Goal: Communication & Community: Answer question/provide support

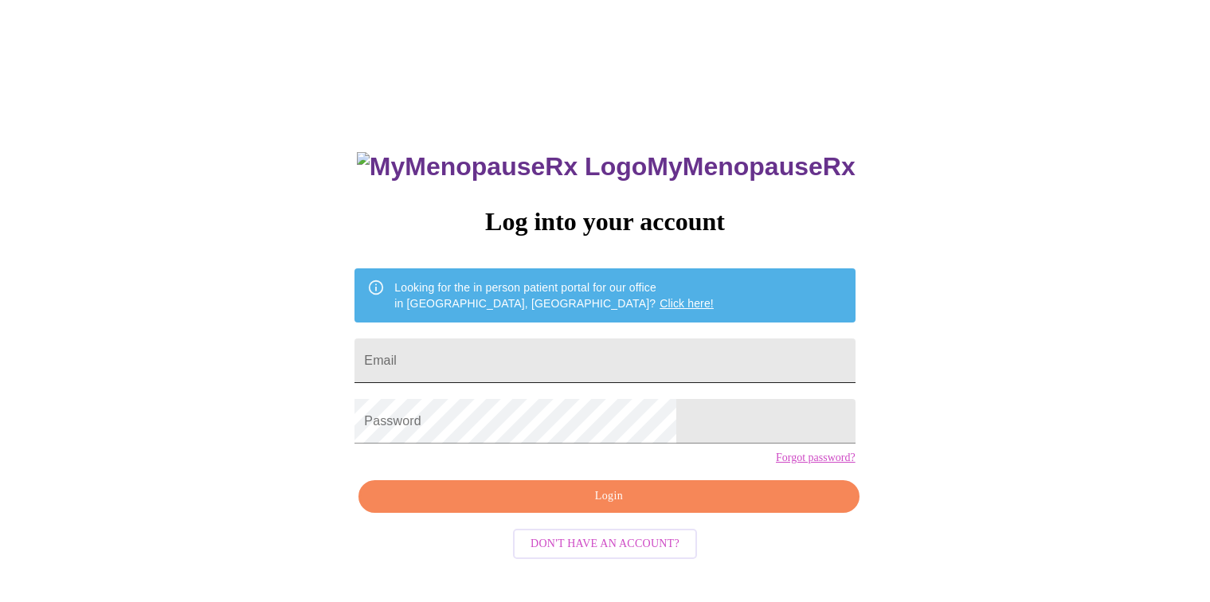
click at [703, 355] on input "Email" at bounding box center [605, 361] width 500 height 45
type input "pebbletrailz5@att.net"
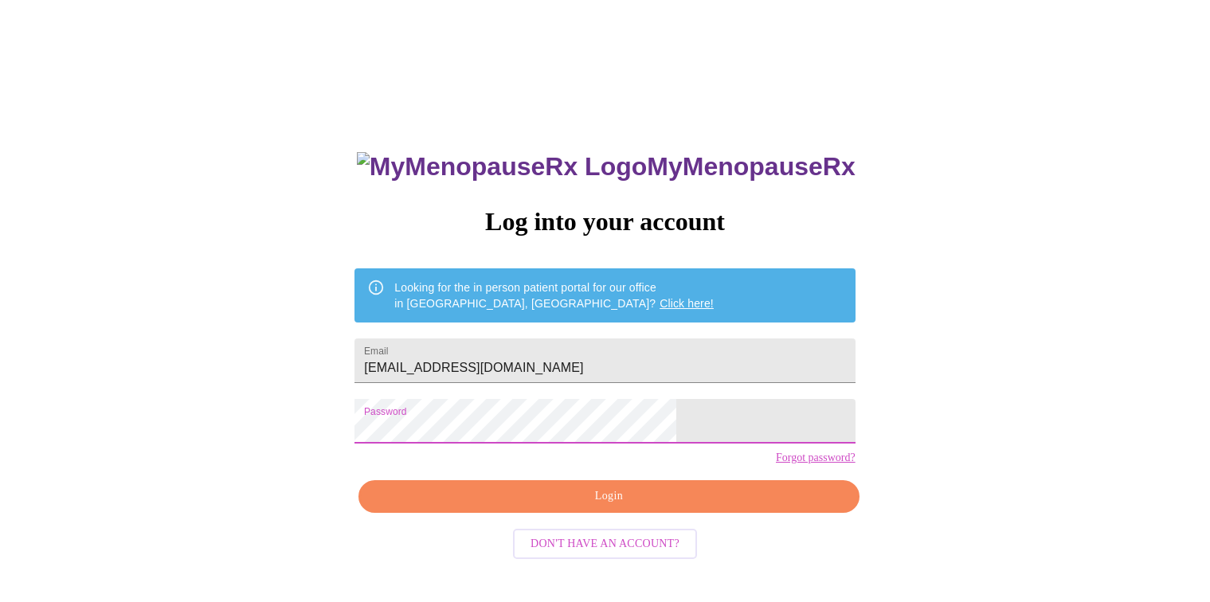
click at [670, 507] on span "Login" at bounding box center [609, 497] width 464 height 20
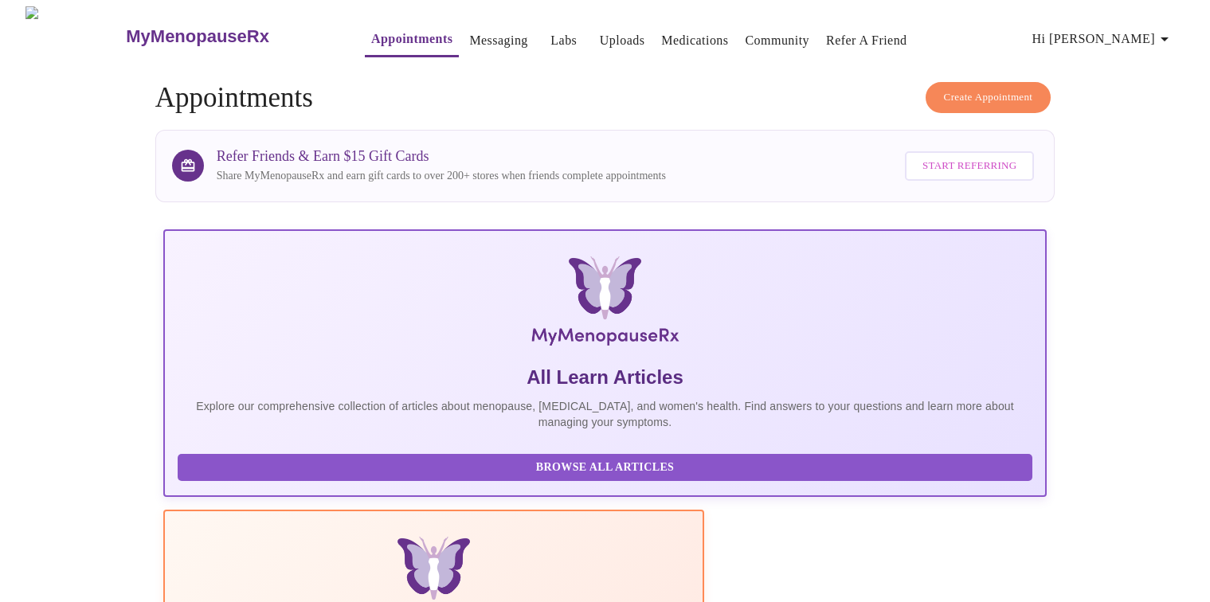
click at [469, 36] on link "Messaging" at bounding box center [498, 40] width 58 height 22
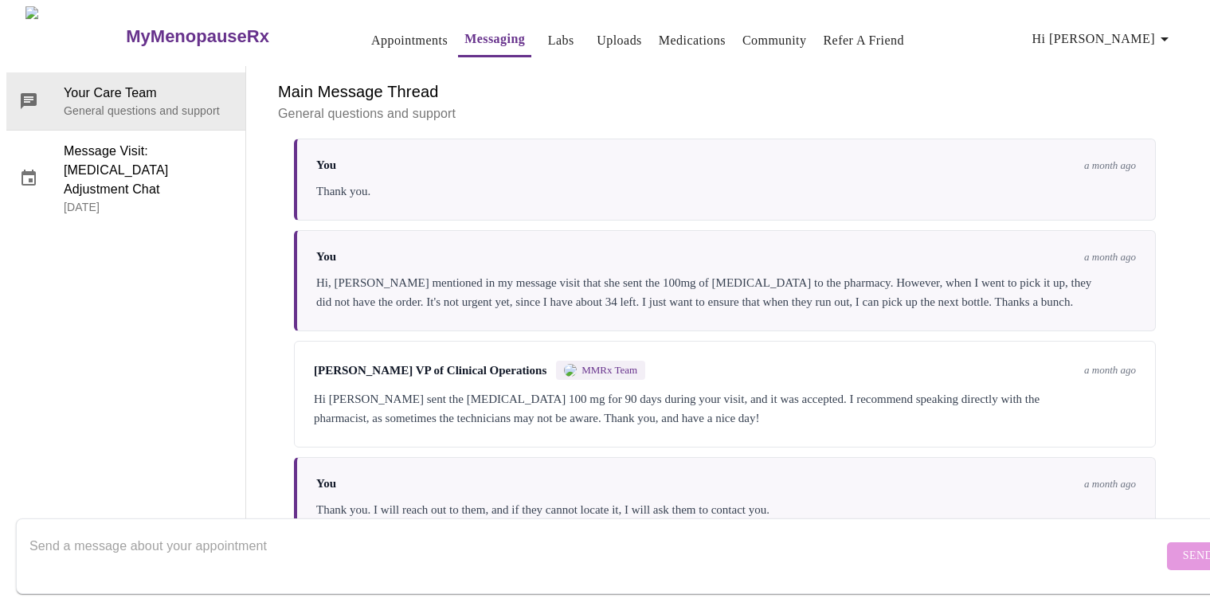
scroll to position [5932, 0]
